Goal: Task Accomplishment & Management: Complete application form

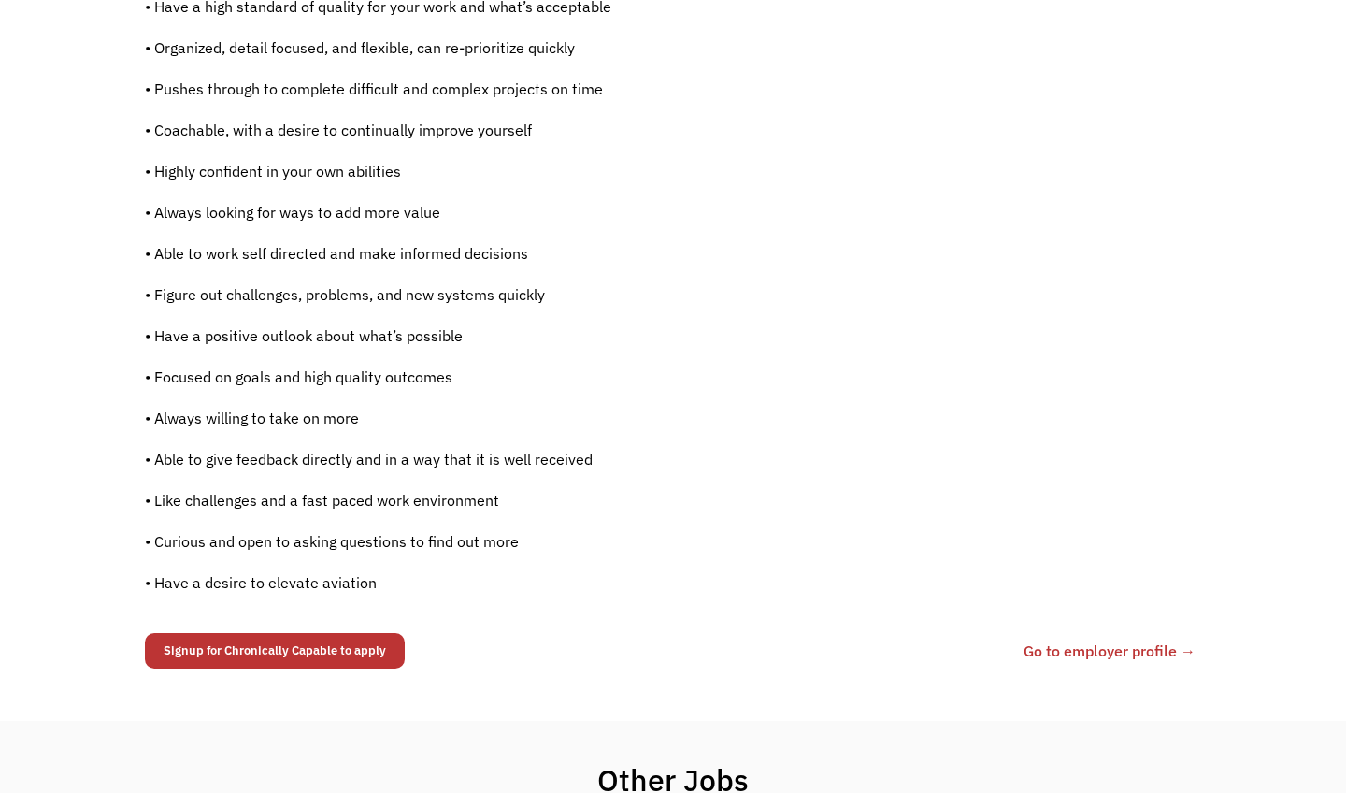
scroll to position [1122, 0]
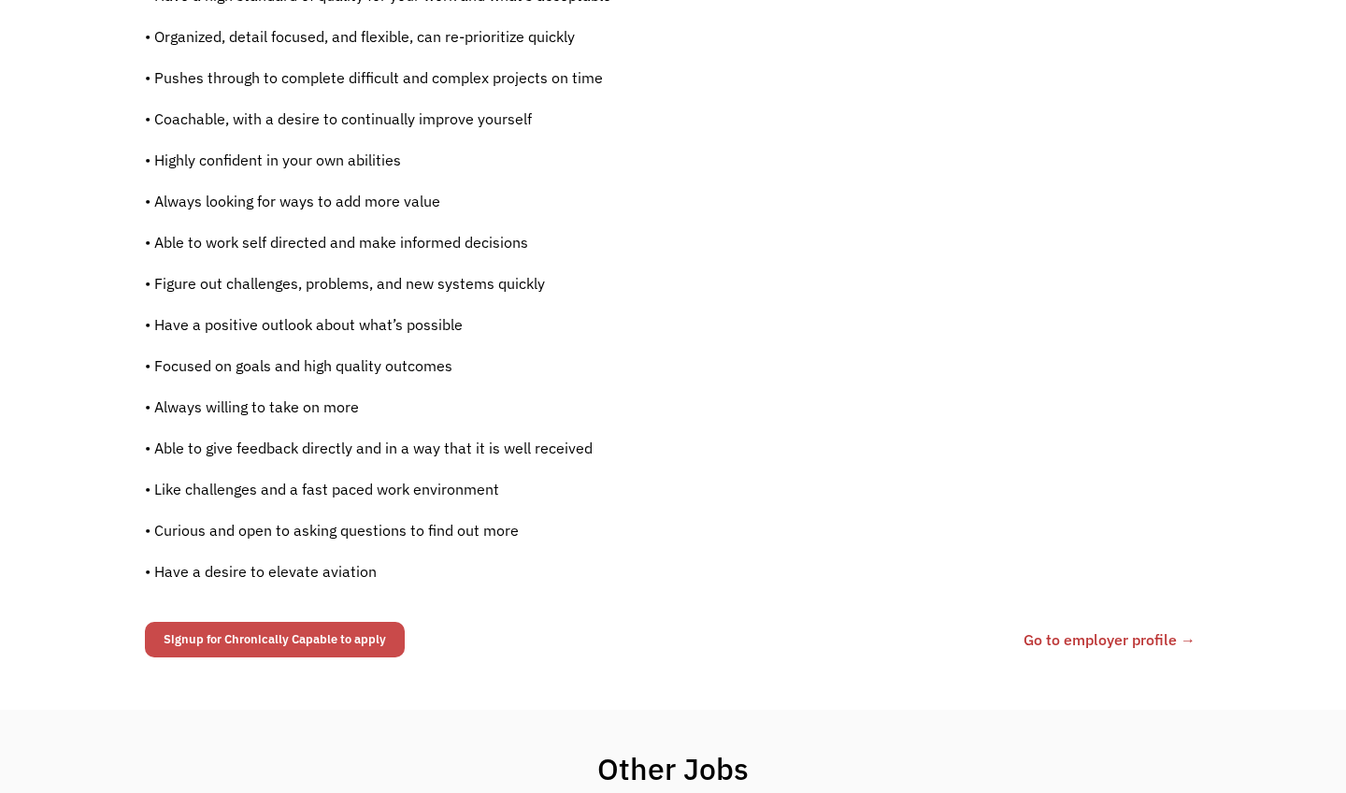
click at [366, 621] on link "Signup for Chronically Capable to apply" at bounding box center [275, 639] width 260 height 36
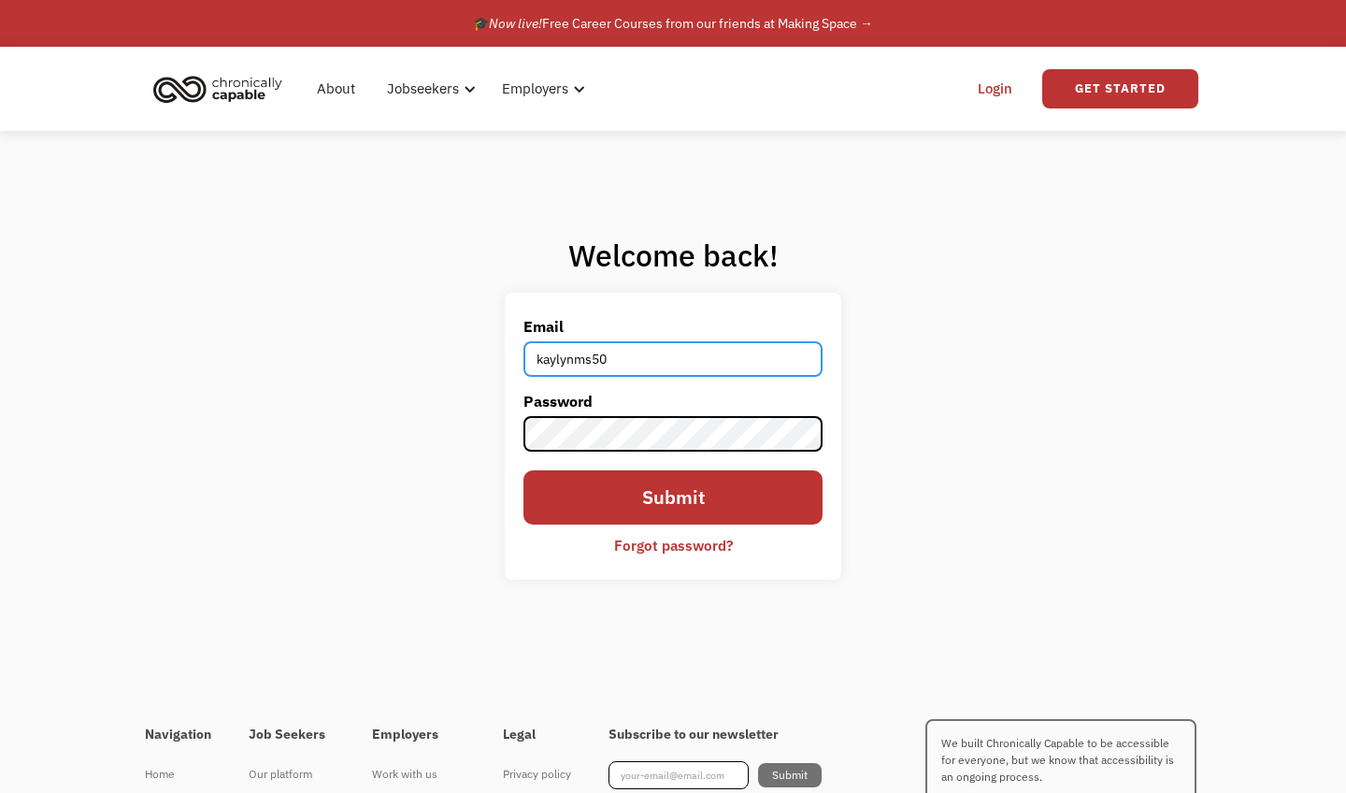
type input "[EMAIL_ADDRESS][DOMAIN_NAME]"
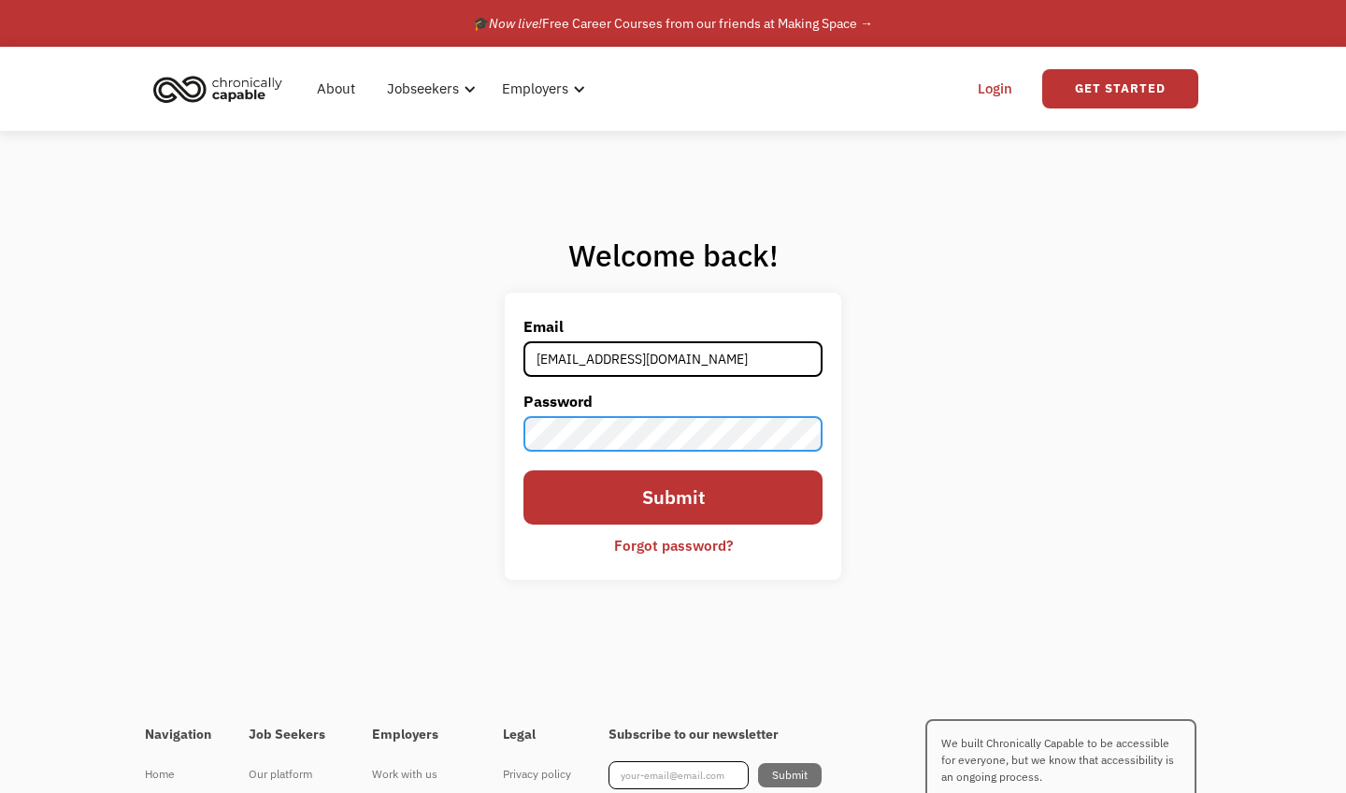
click at [673, 497] on input "Submit" at bounding box center [672, 497] width 299 height 54
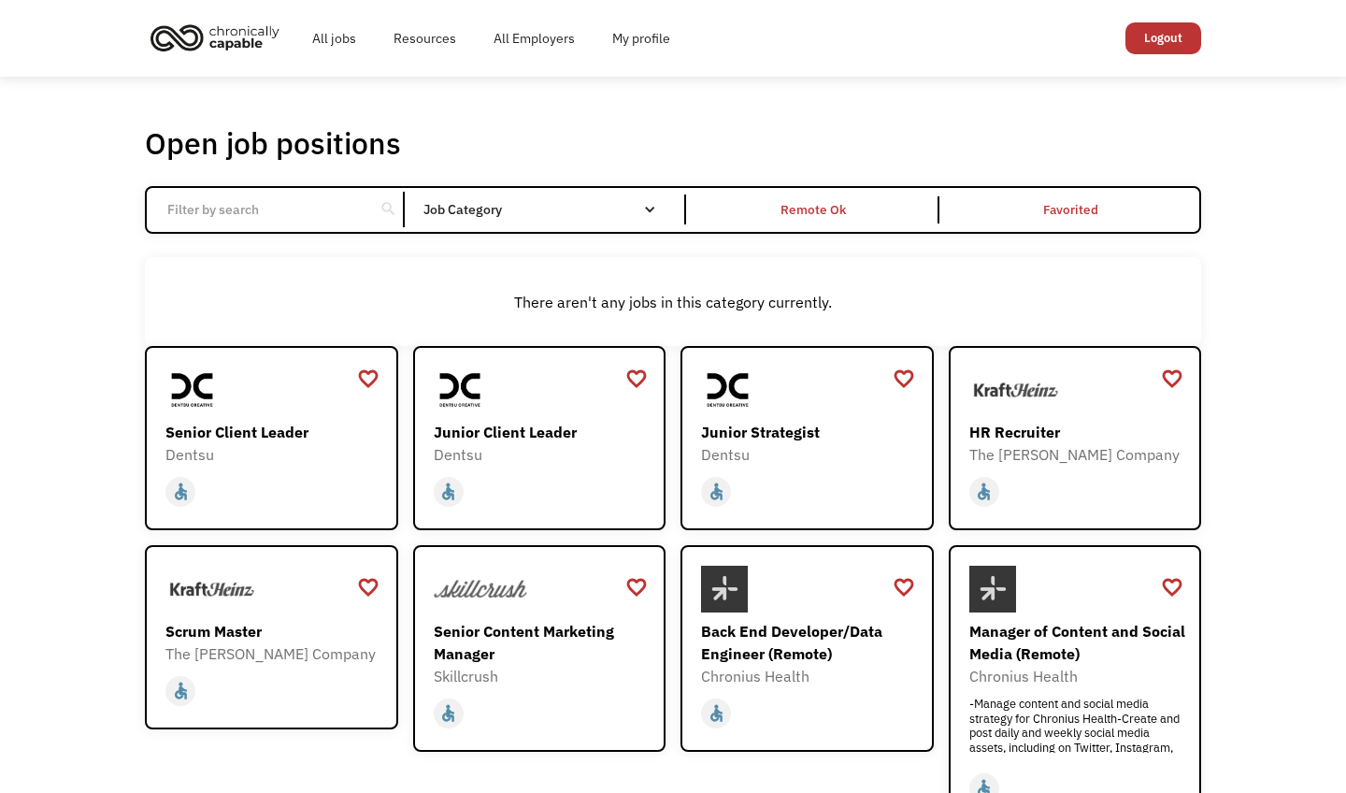
scroll to position [7, 0]
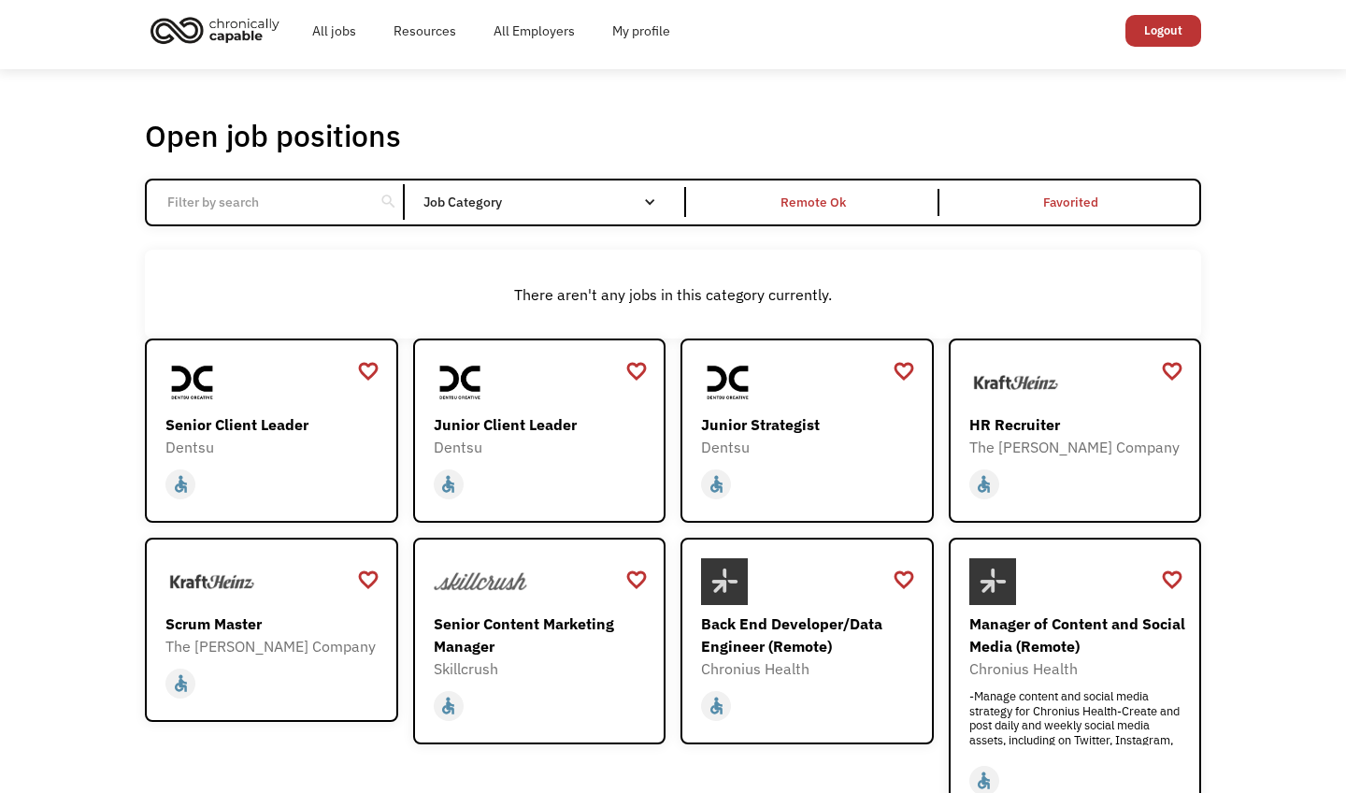
click at [235, 200] on input "Email Form" at bounding box center [260, 202] width 208 height 36
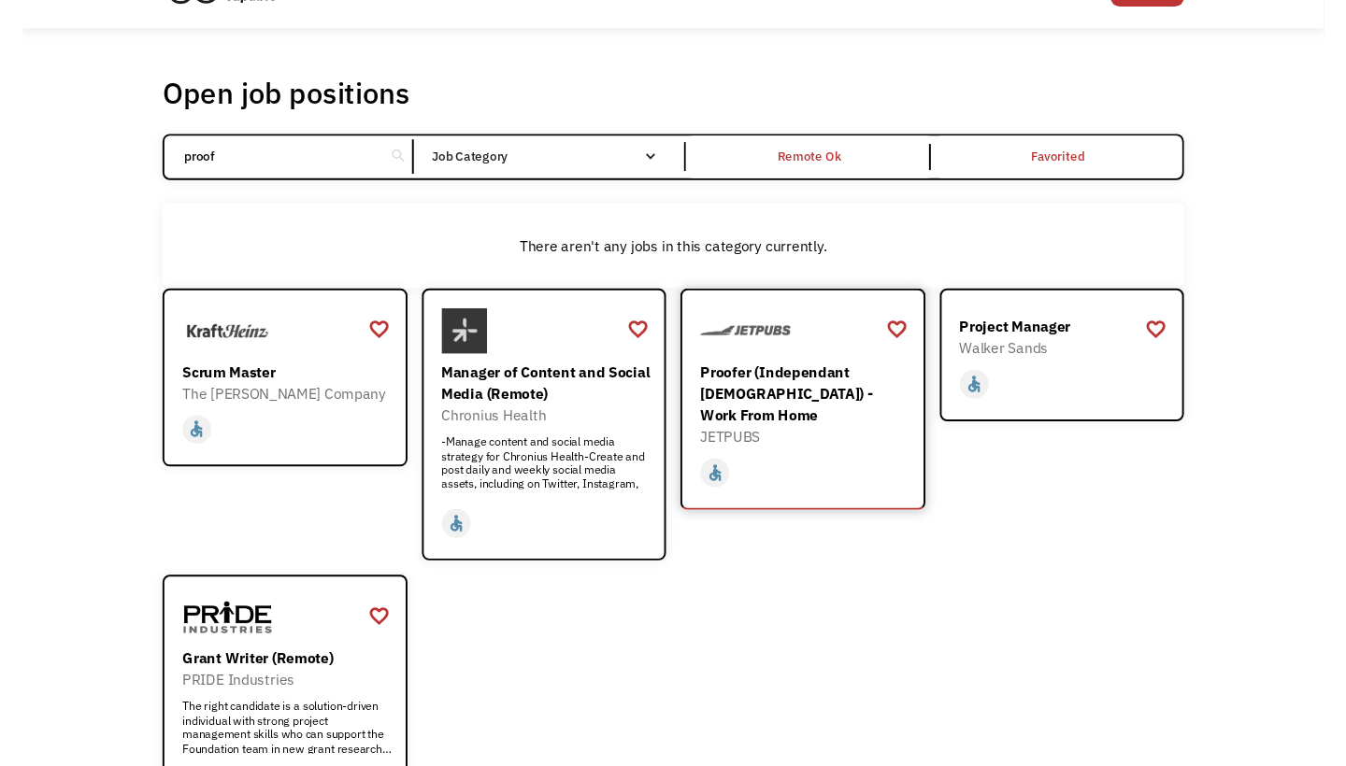
scroll to position [83, 0]
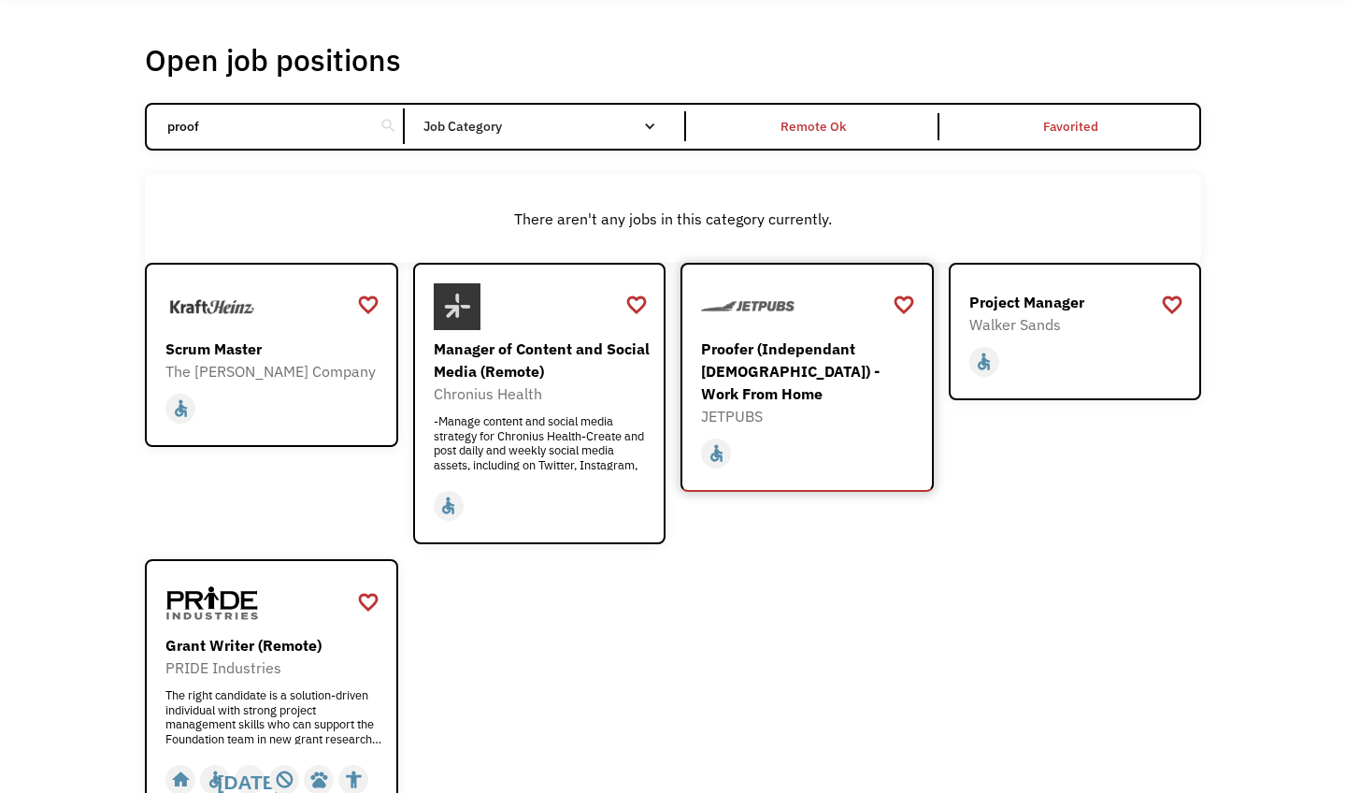
type input "proof"
click at [807, 362] on div "Proofer (Independant [DEMOGRAPHIC_DATA]) - Work From Home" at bounding box center [809, 370] width 217 height 67
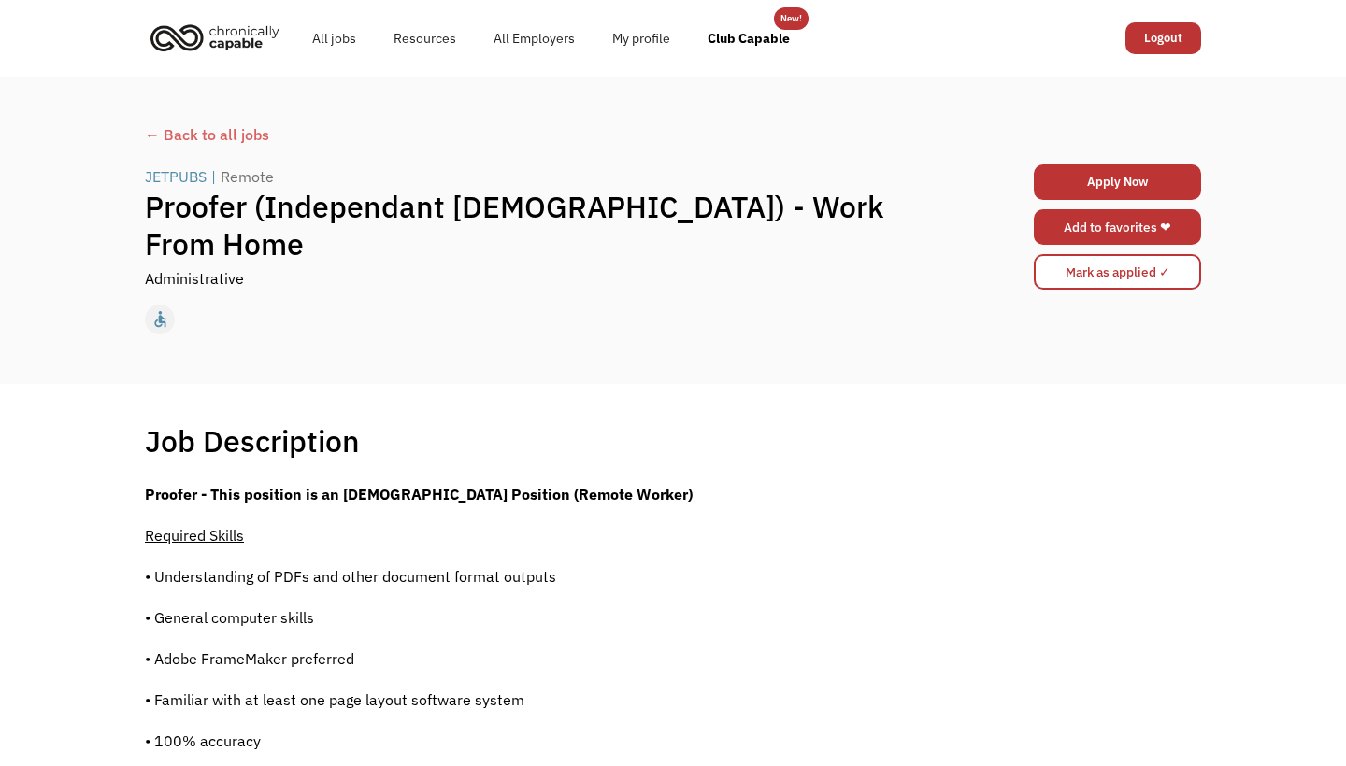
click at [1121, 227] on link "Add to favorites ❤" at bounding box center [1117, 227] width 167 height 36
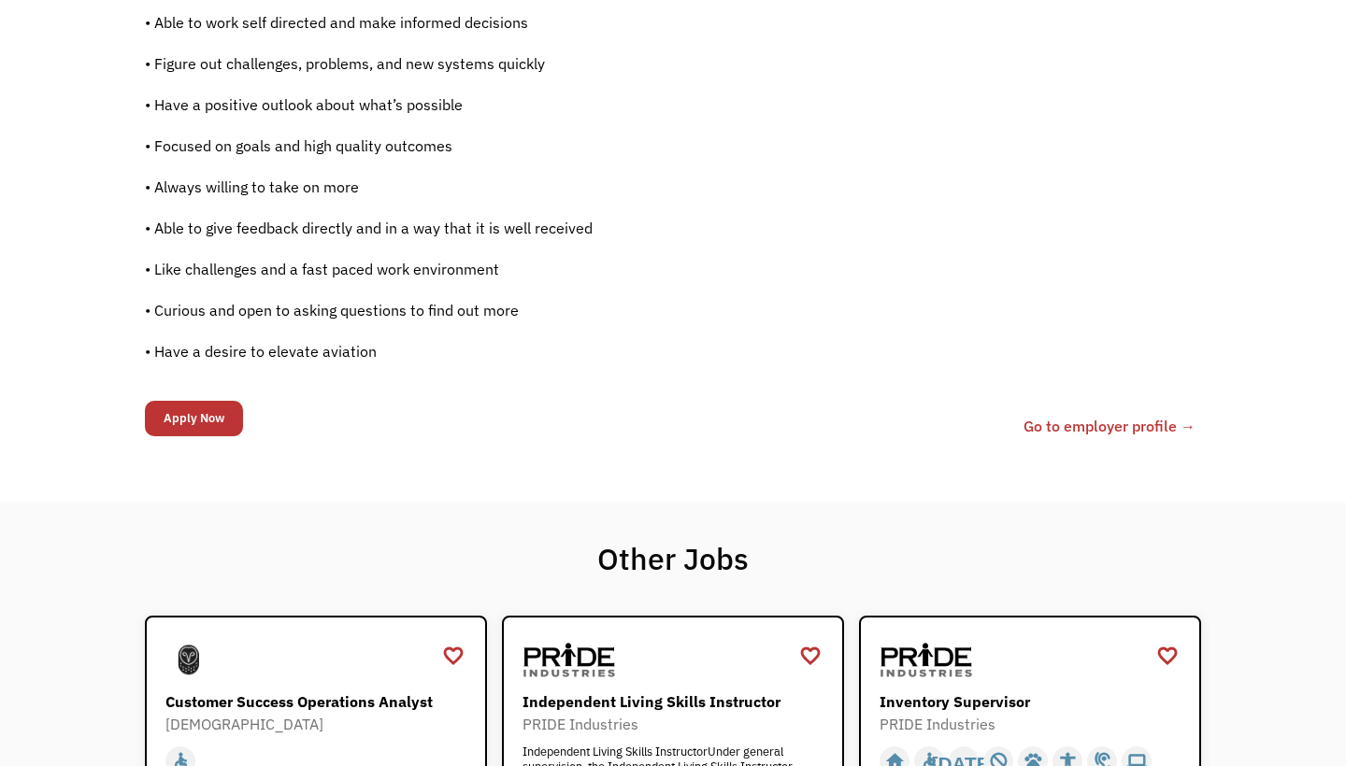
scroll to position [1392, 0]
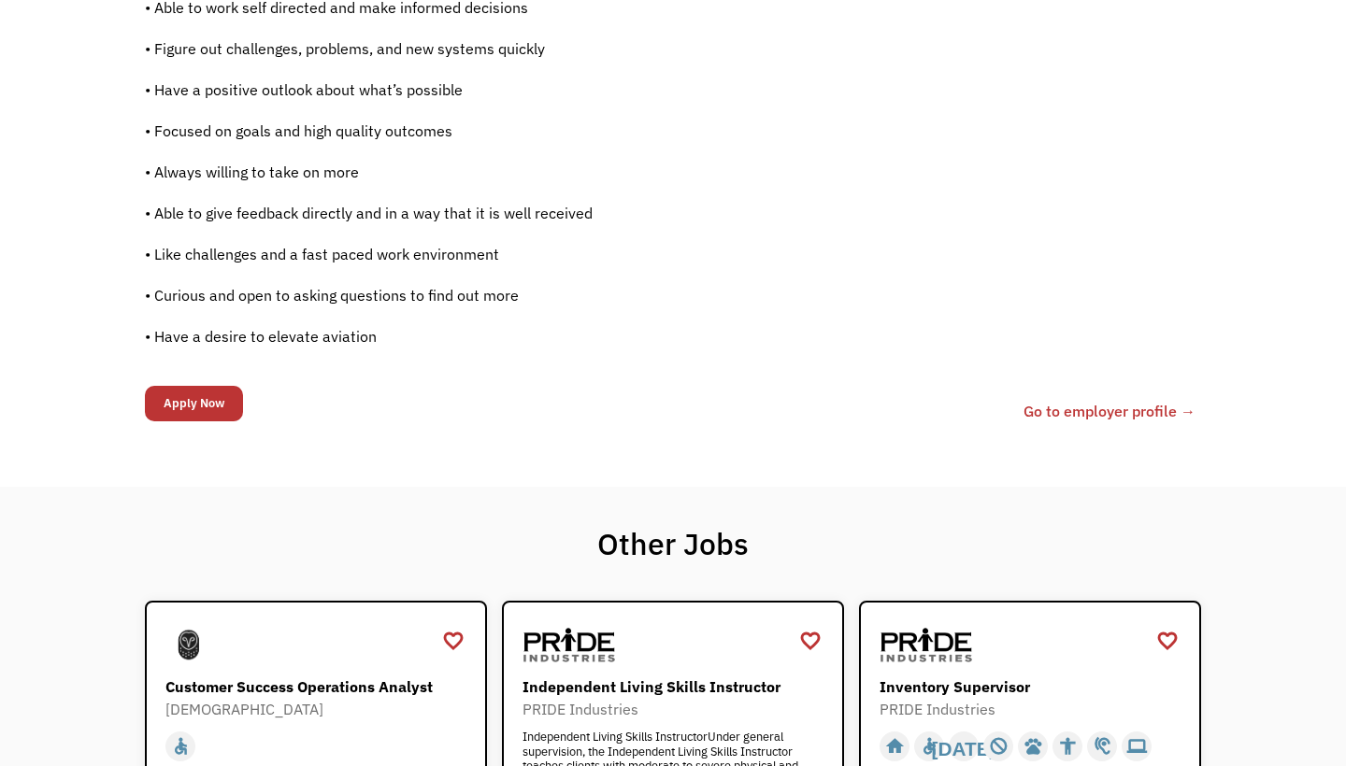
click at [1110, 414] on link "Go to employer profile →" at bounding box center [1109, 411] width 172 height 22
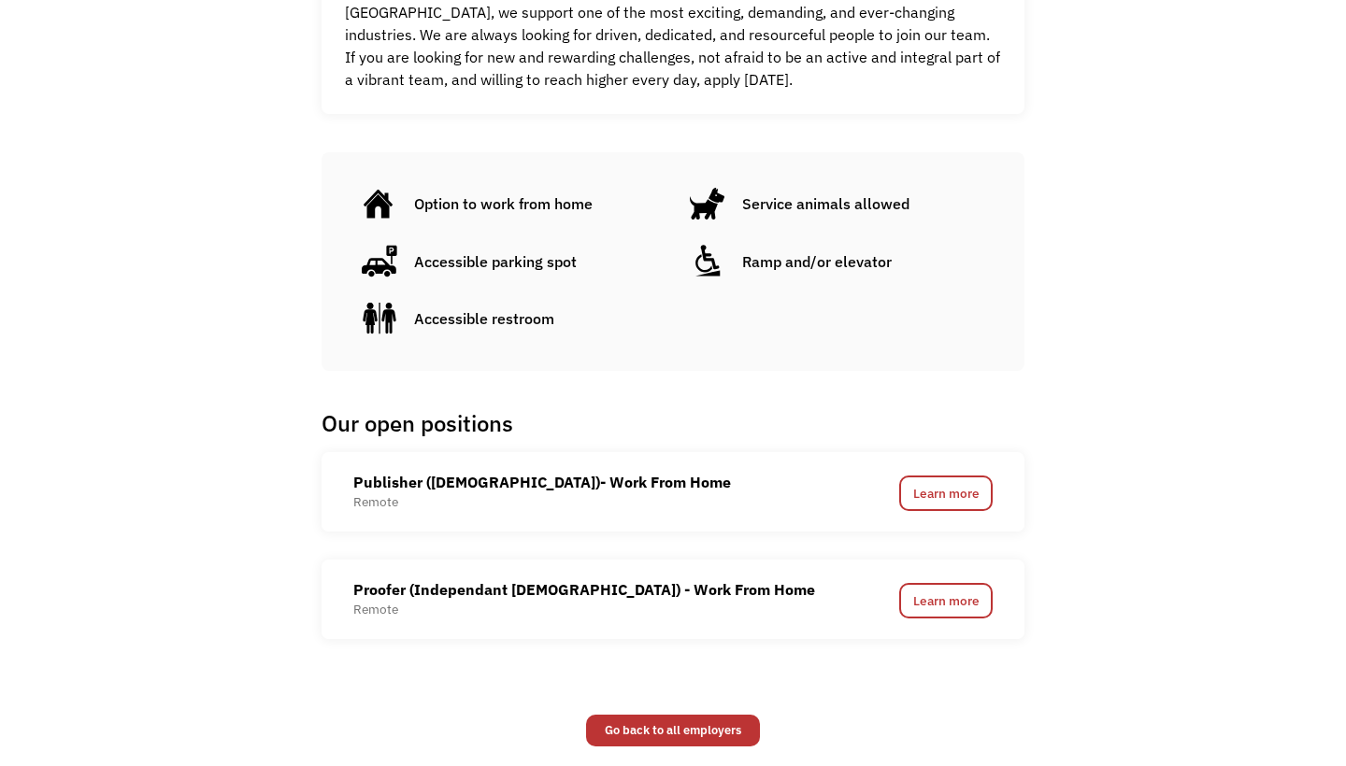
scroll to position [1042, 0]
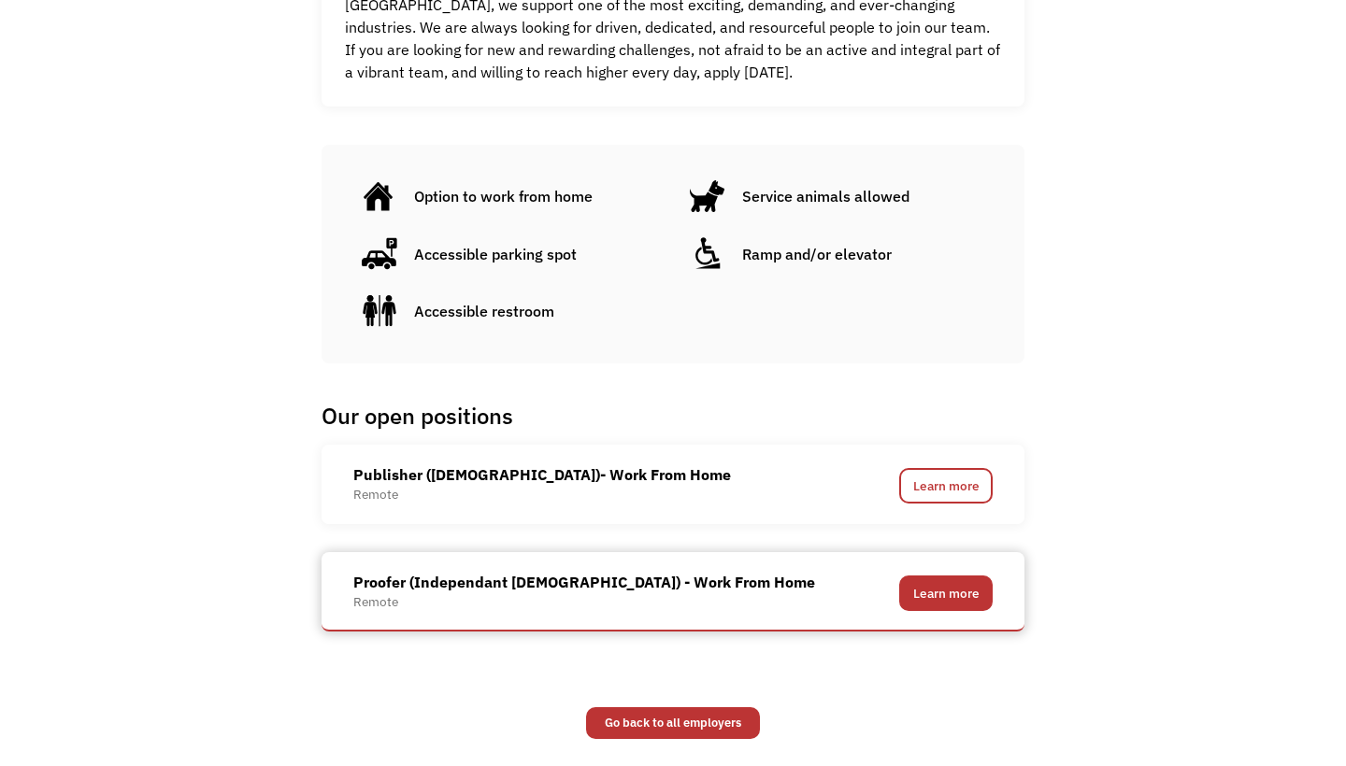
click at [938, 595] on link "Learn more" at bounding box center [945, 594] width 93 height 36
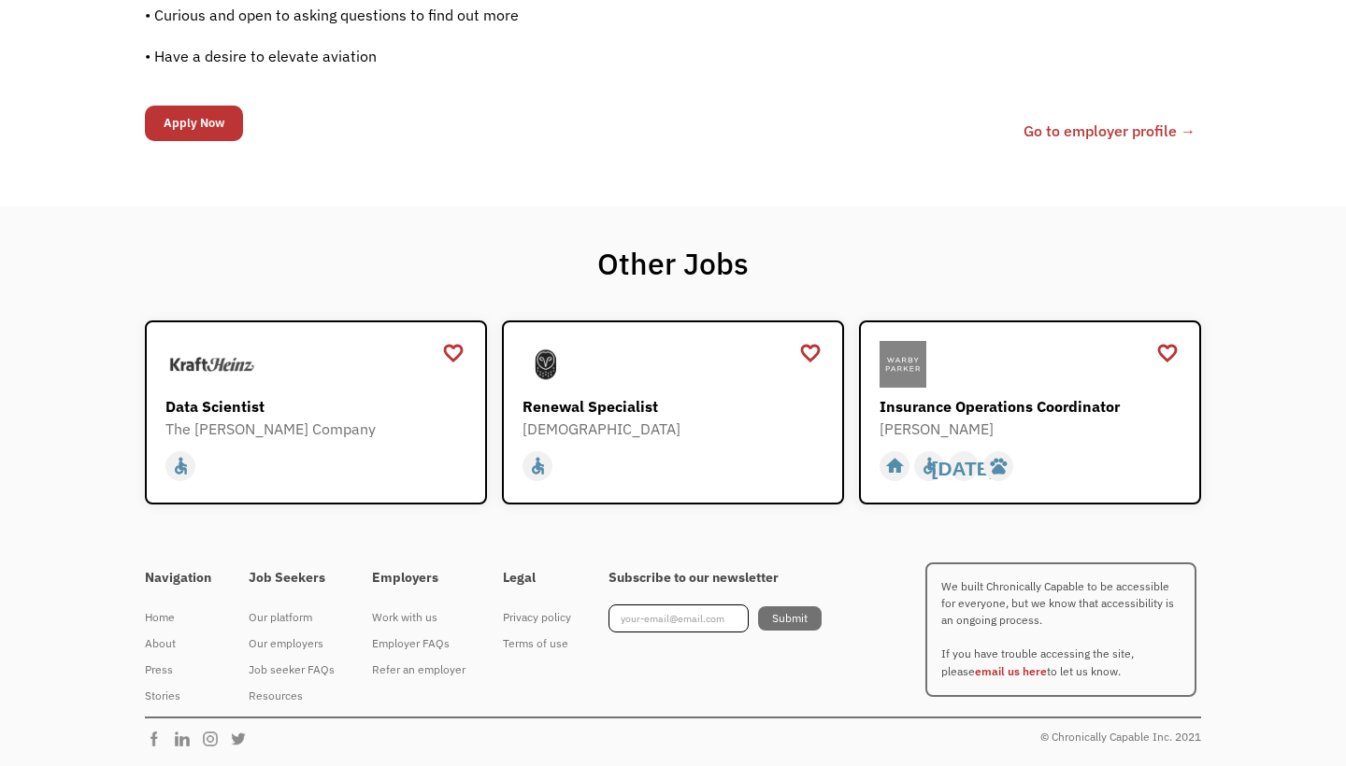
scroll to position [1671, 0]
click at [208, 131] on input "Apply Now" at bounding box center [194, 125] width 98 height 36
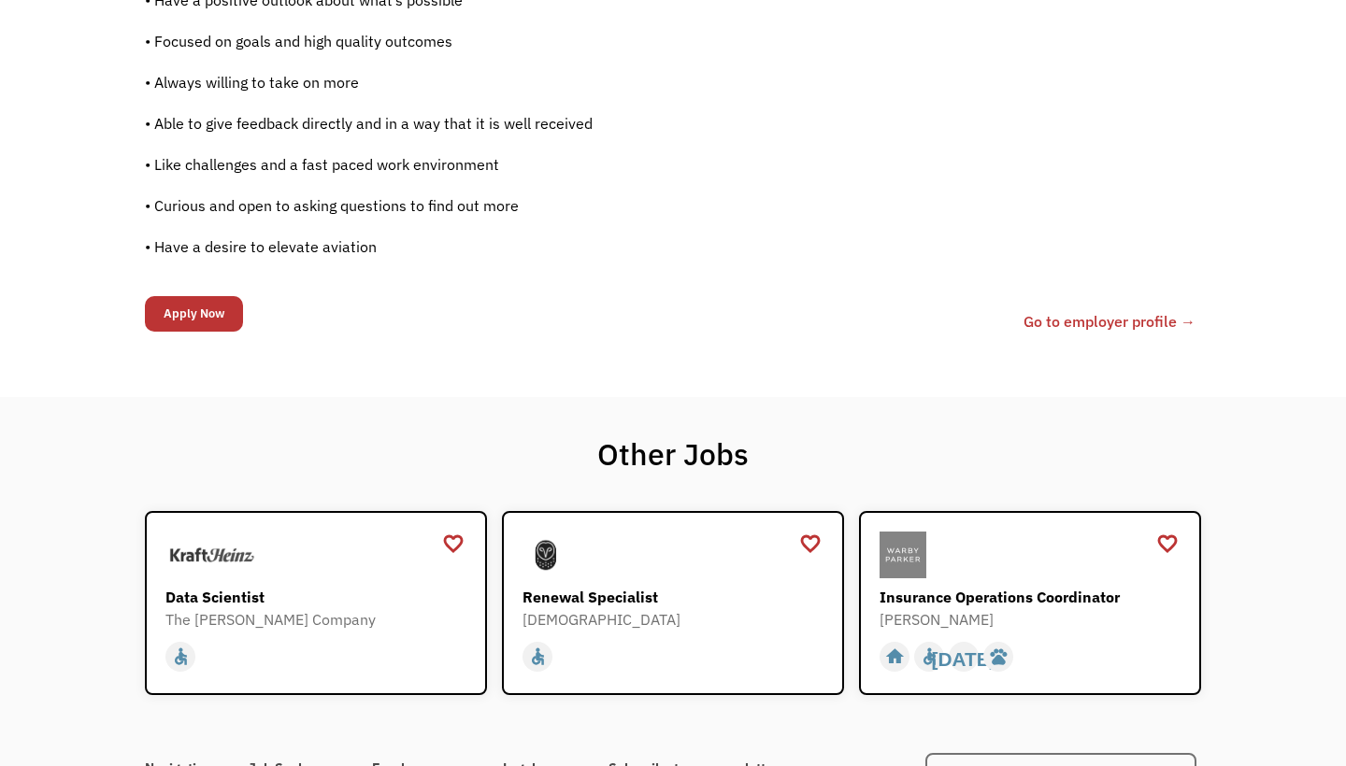
scroll to position [1475, 0]
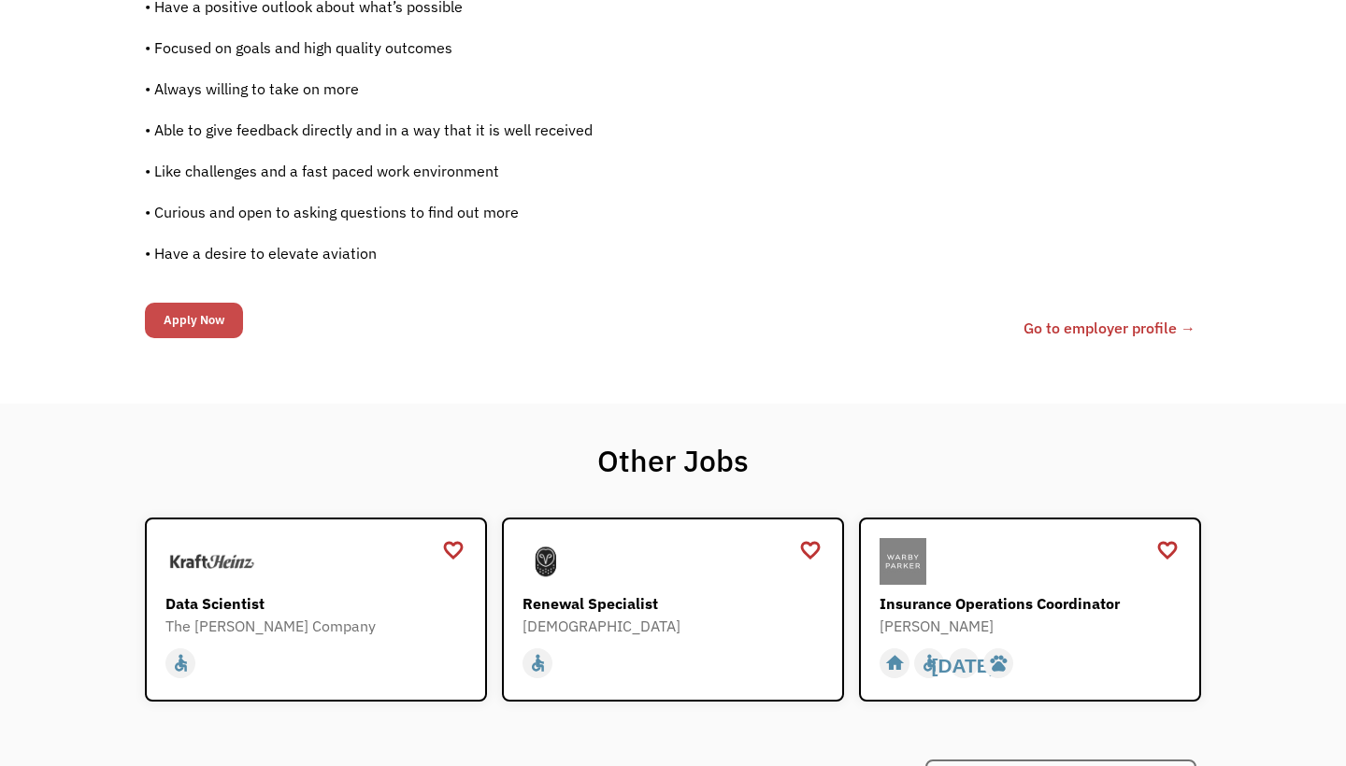
click at [209, 318] on input "Apply Now" at bounding box center [194, 321] width 98 height 36
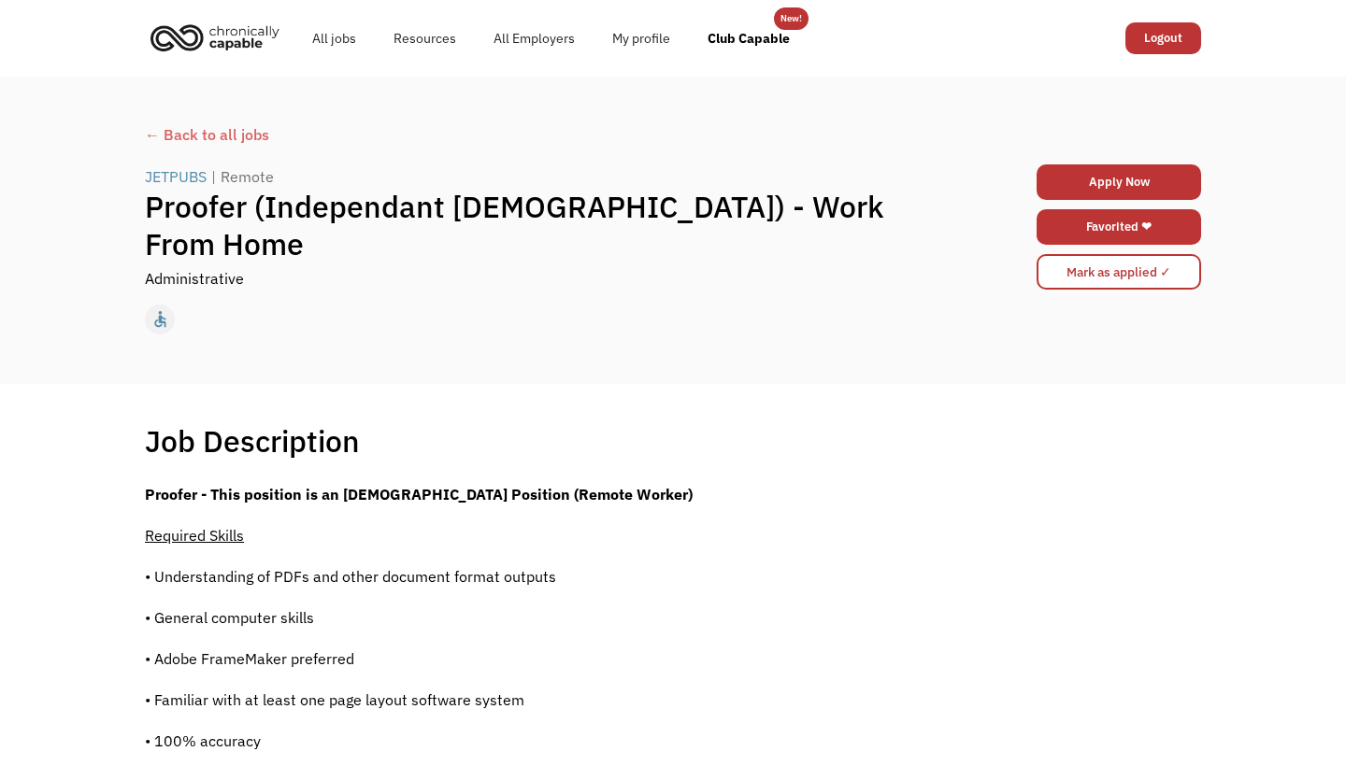
scroll to position [0, 0]
click at [1085, 174] on link "Apply Now" at bounding box center [1118, 182] width 164 height 36
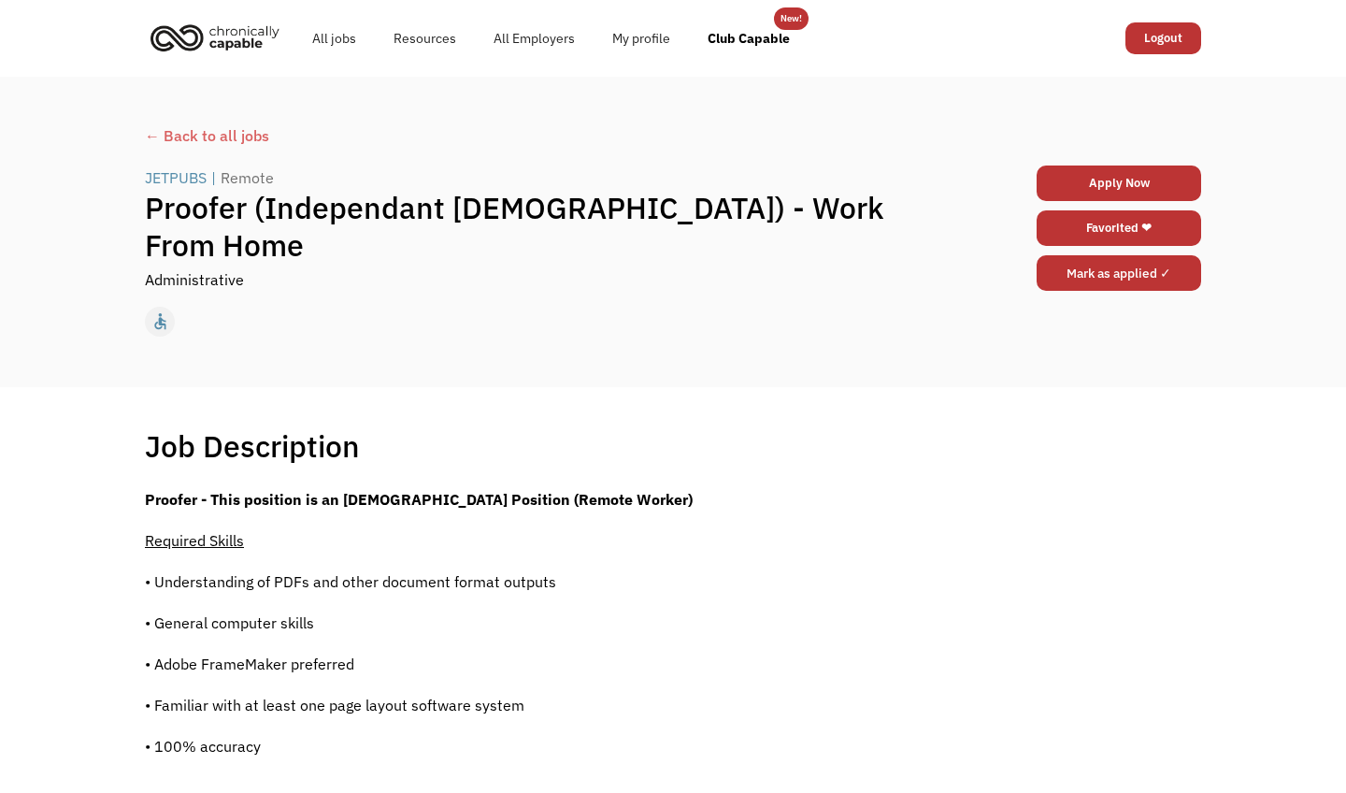
click at [1114, 269] on input "Mark as applied ✓" at bounding box center [1118, 273] width 164 height 36
